Goal: Information Seeking & Learning: Understand process/instructions

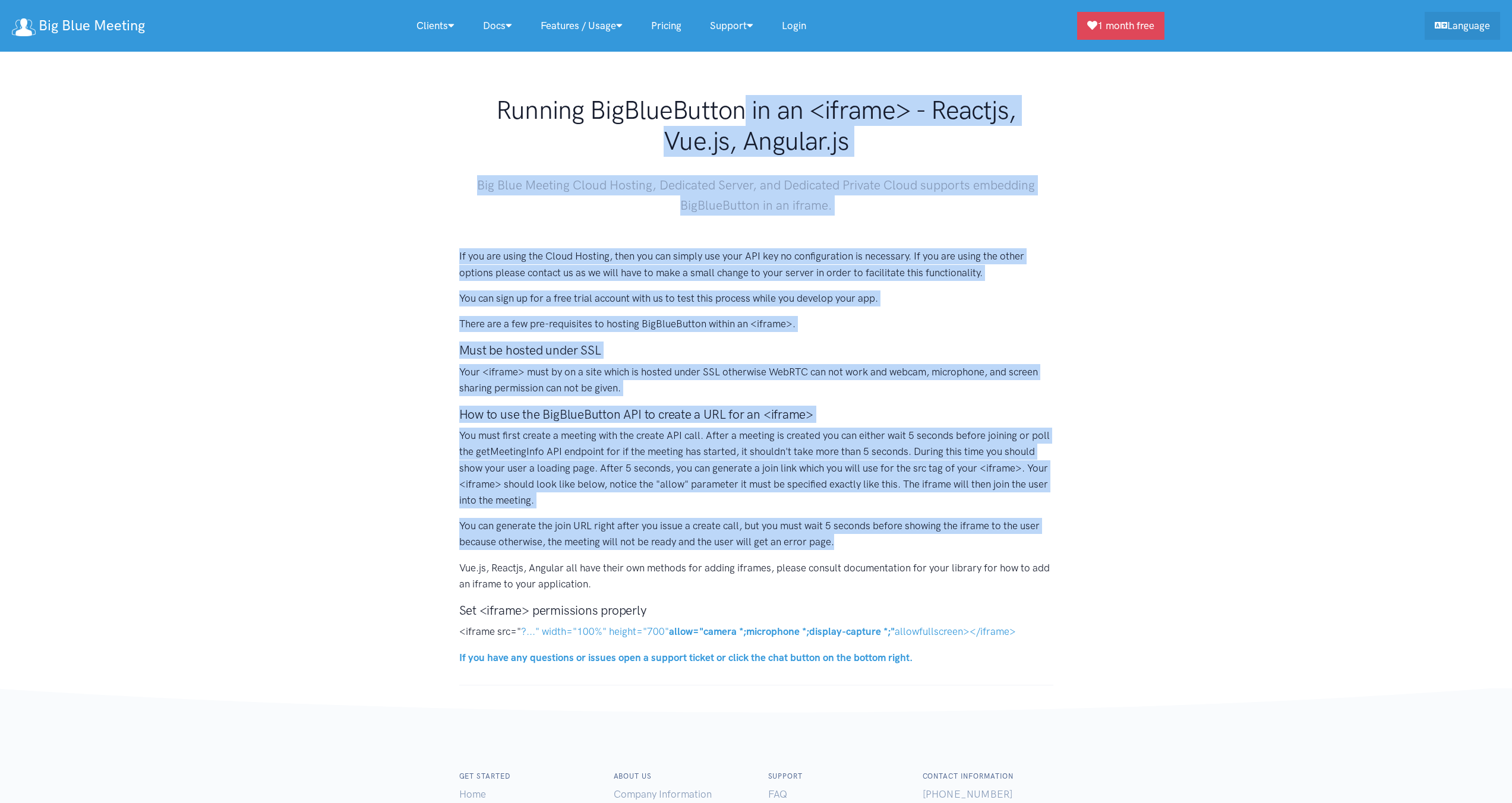
drag, startPoint x: 693, startPoint y: 266, endPoint x: 985, endPoint y: 535, distance: 397.0
click at [985, 535] on body "Big Blue Meeting Clients Our Clients Tutors, Teachers, Trainers Educational Ins…" at bounding box center [756, 503] width 1512 height 1006
click at [985, 535] on p "You can generate the join URL right after you issue a create call, but you must…" at bounding box center [756, 534] width 594 height 32
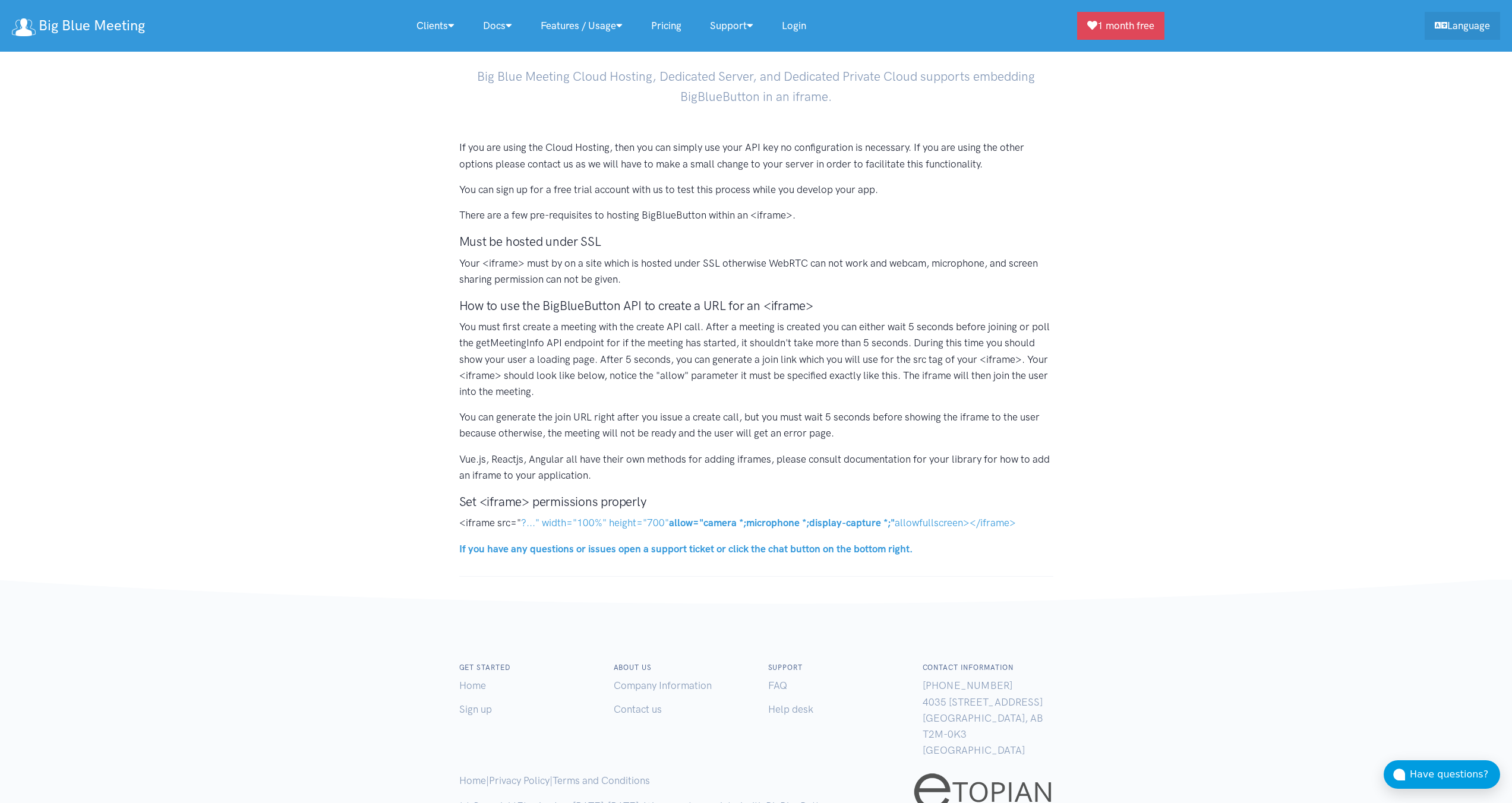
scroll to position [142, 0]
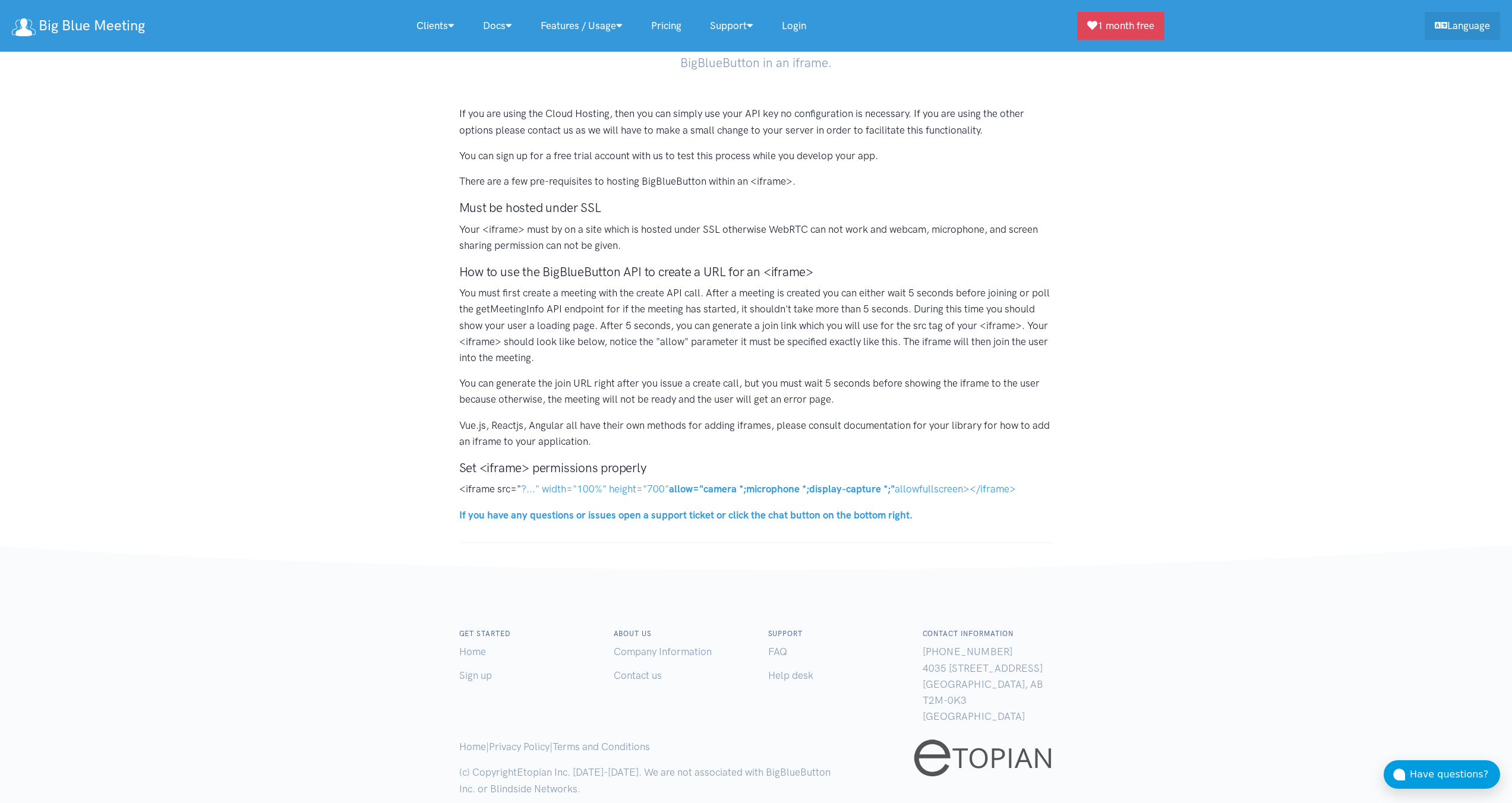
drag, startPoint x: 875, startPoint y: 297, endPoint x: 1108, endPoint y: 352, distance: 239.4
click at [1106, 351] on section "If you are using the Cloud Hosting, then you can simply use your API key no con…" at bounding box center [756, 310] width 1512 height 465
click at [1108, 352] on section "If you are using the Cloud Hosting, then you can simply use your API key no con…" at bounding box center [756, 310] width 1512 height 465
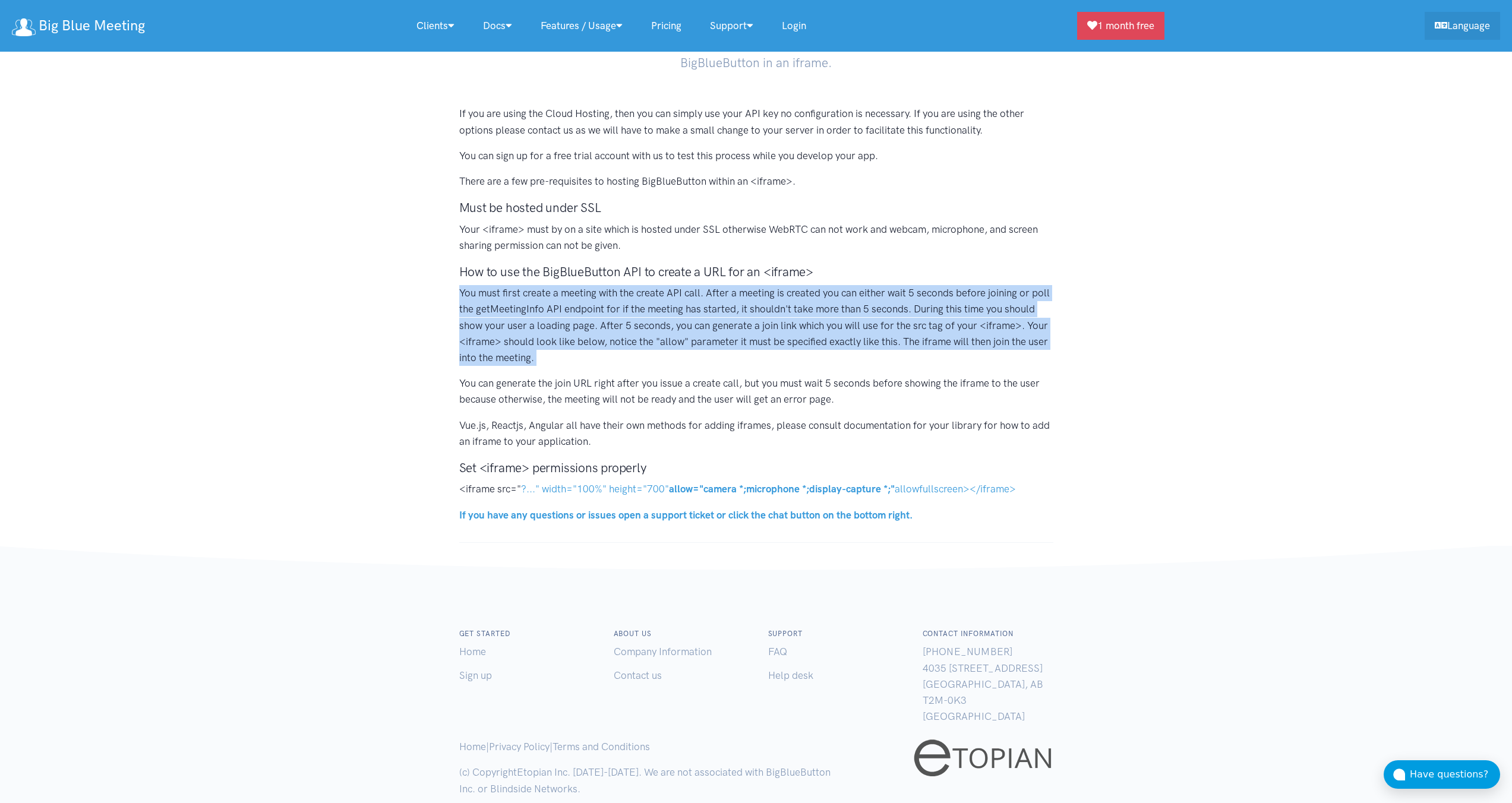
click at [1108, 352] on section "If you are using the Cloud Hosting, then you can simply use your API key no con…" at bounding box center [756, 310] width 1512 height 465
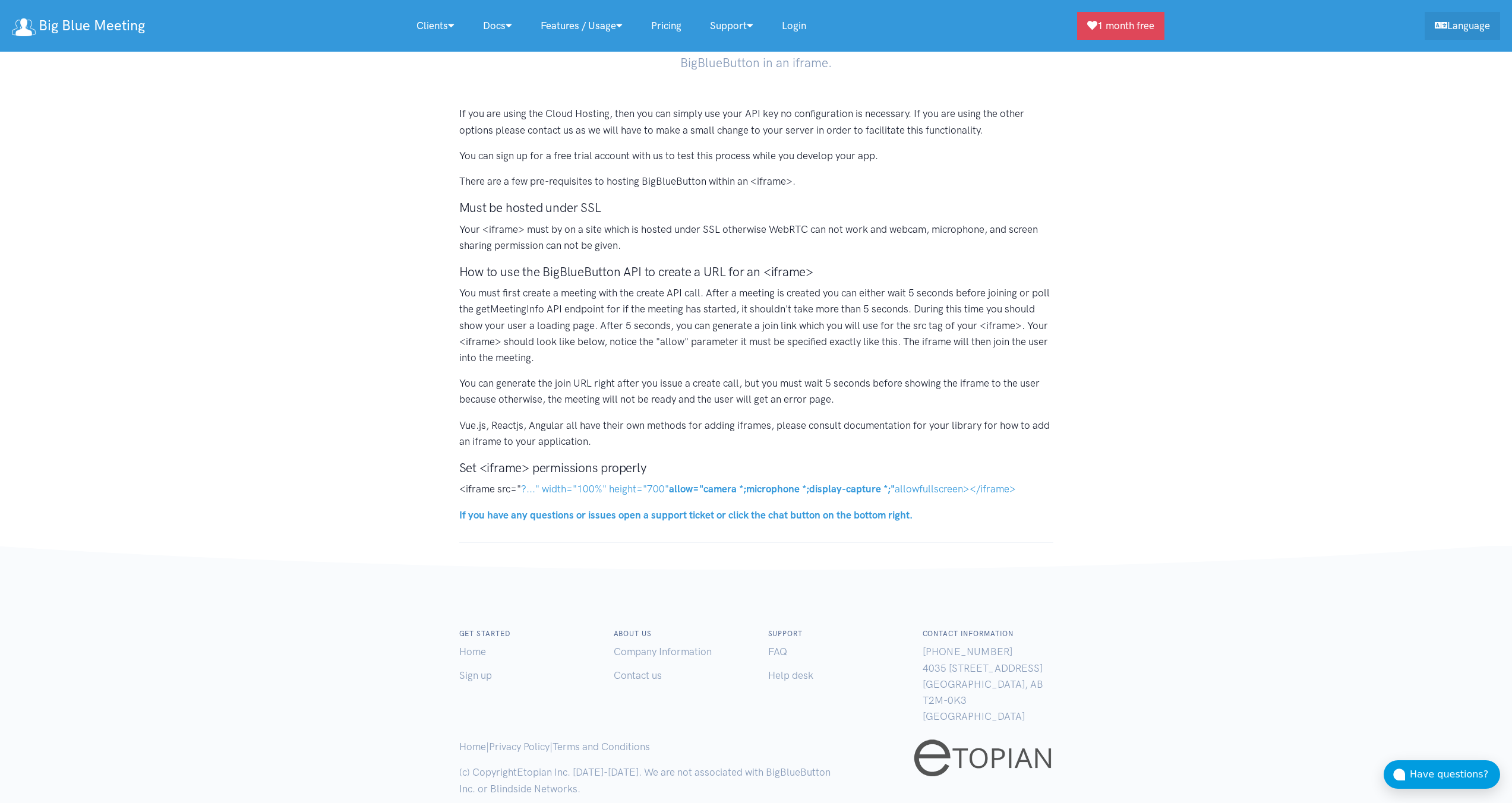
click at [863, 414] on div "If you are using the Cloud Hosting, then you can simply use your API key no con…" at bounding box center [757, 319] width 618 height 427
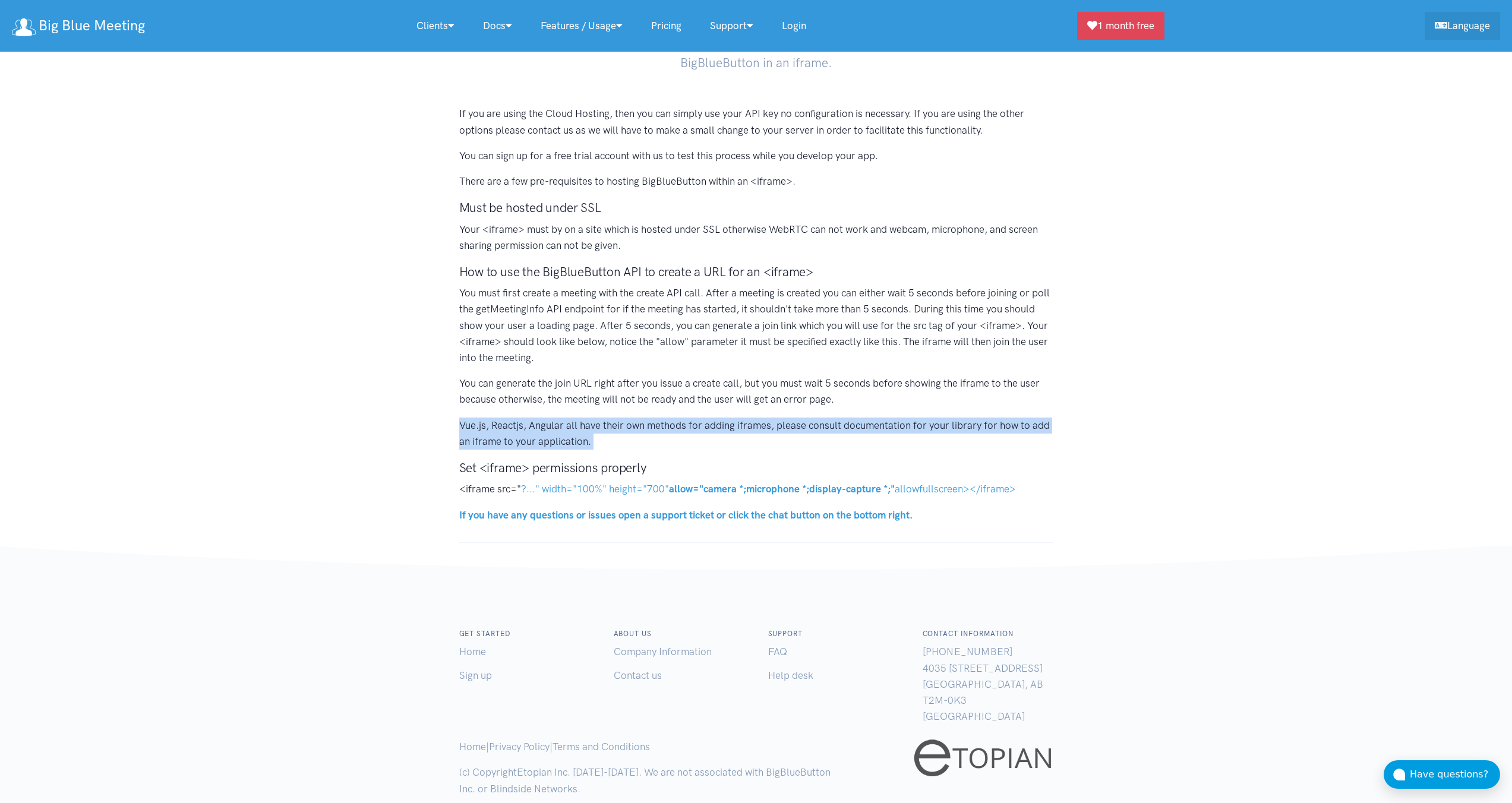
click at [863, 414] on div "If you are using the Cloud Hosting, then you can simply use your API key no con…" at bounding box center [757, 319] width 618 height 427
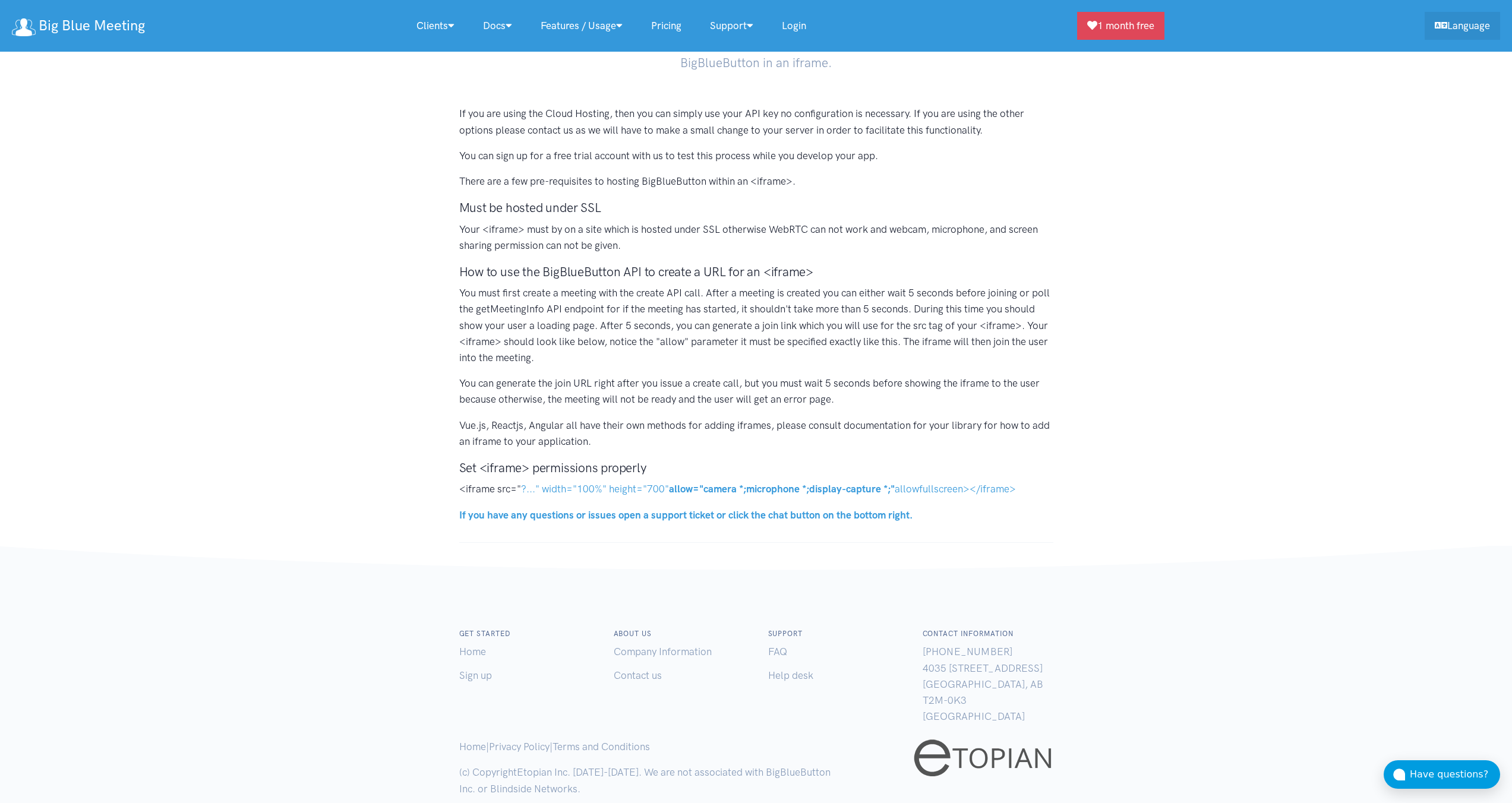
click at [865, 399] on p "You can generate the join URL right after you issue a create call, but you must…" at bounding box center [756, 391] width 594 height 32
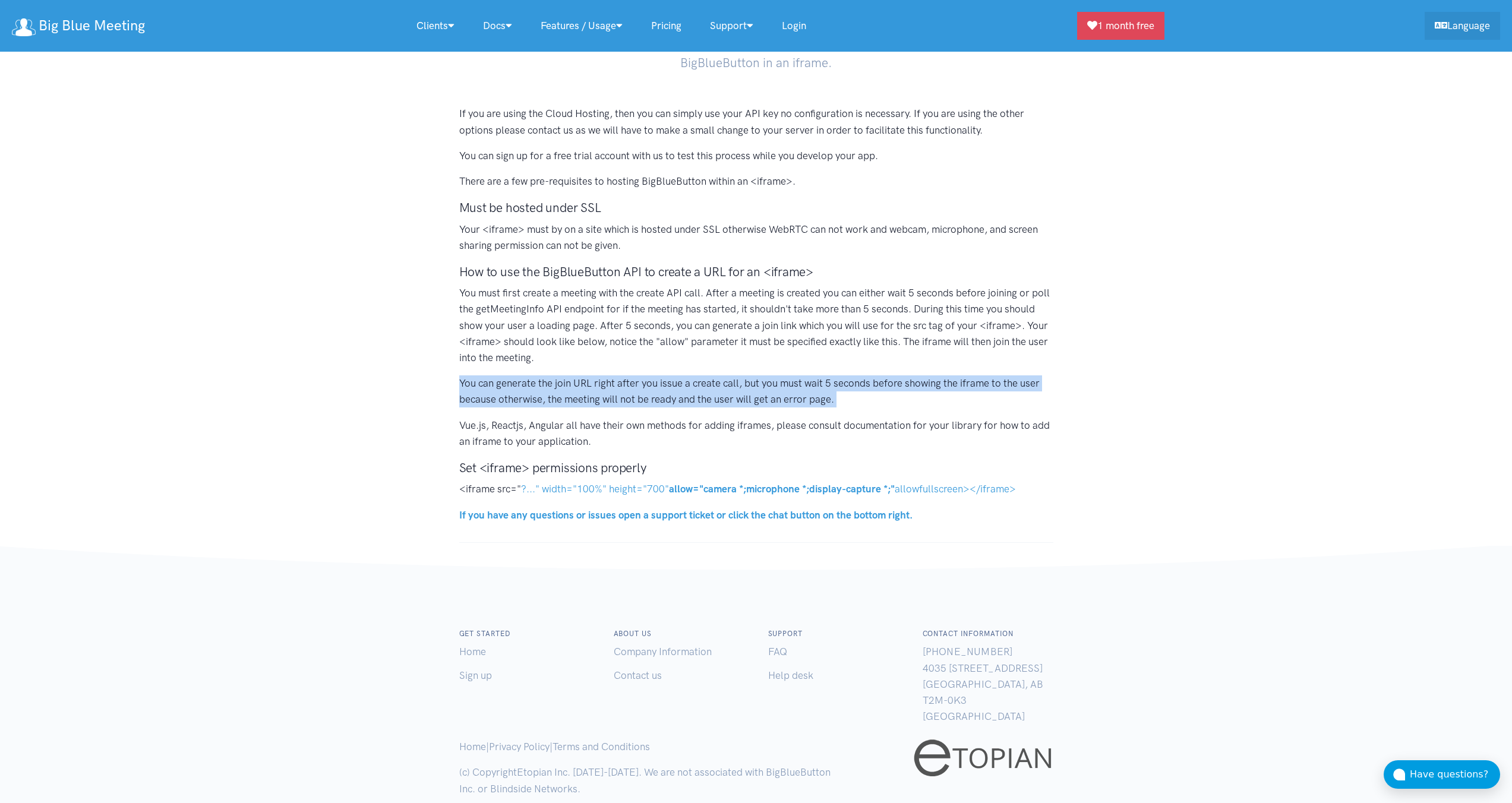
click at [865, 399] on p "You can generate the join URL right after you issue a create call, but you must…" at bounding box center [756, 391] width 594 height 32
